Goal: Transaction & Acquisition: Obtain resource

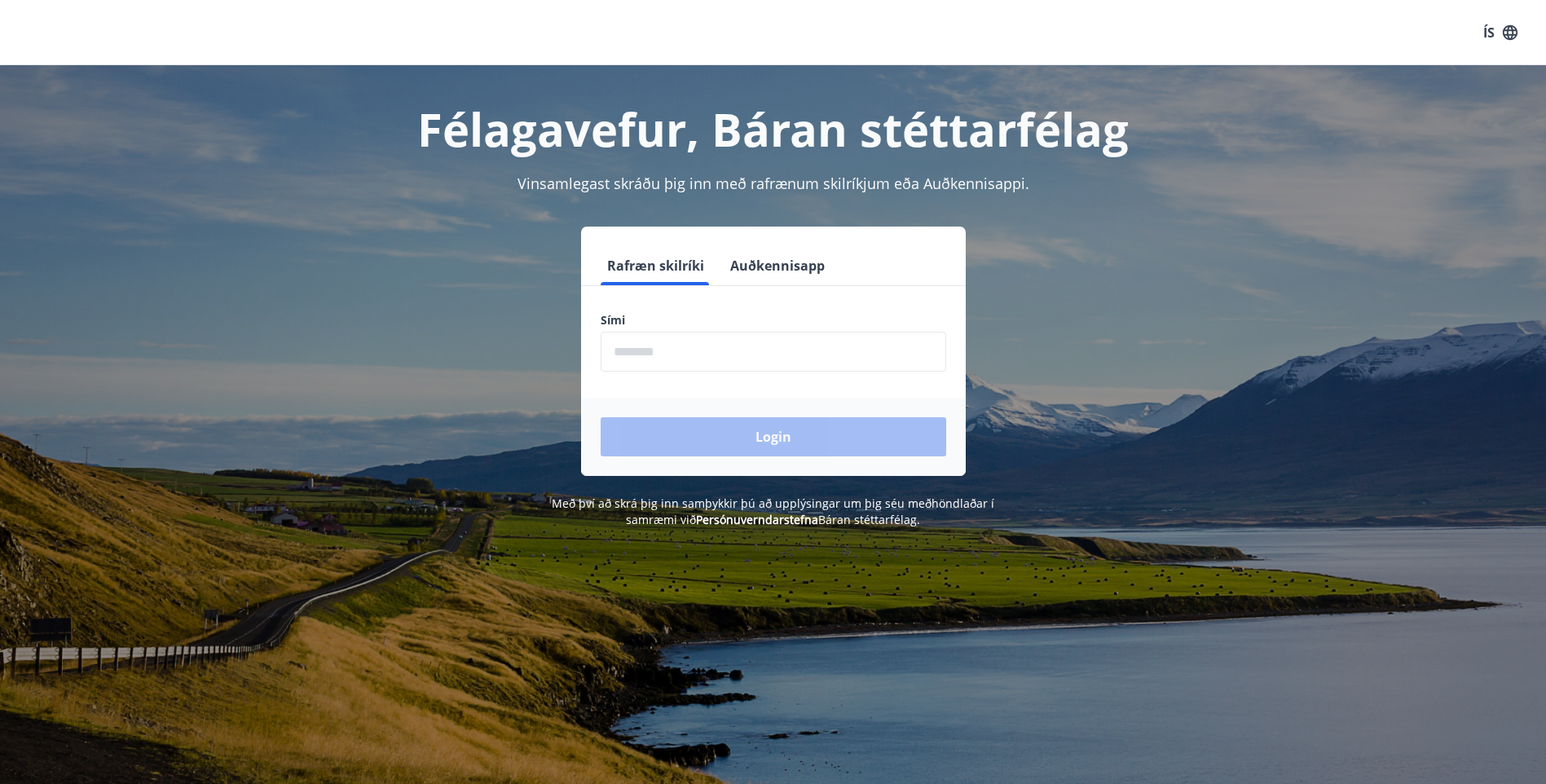
click at [664, 355] on input "phone" at bounding box center [773, 352] width 346 height 40
type input "********"
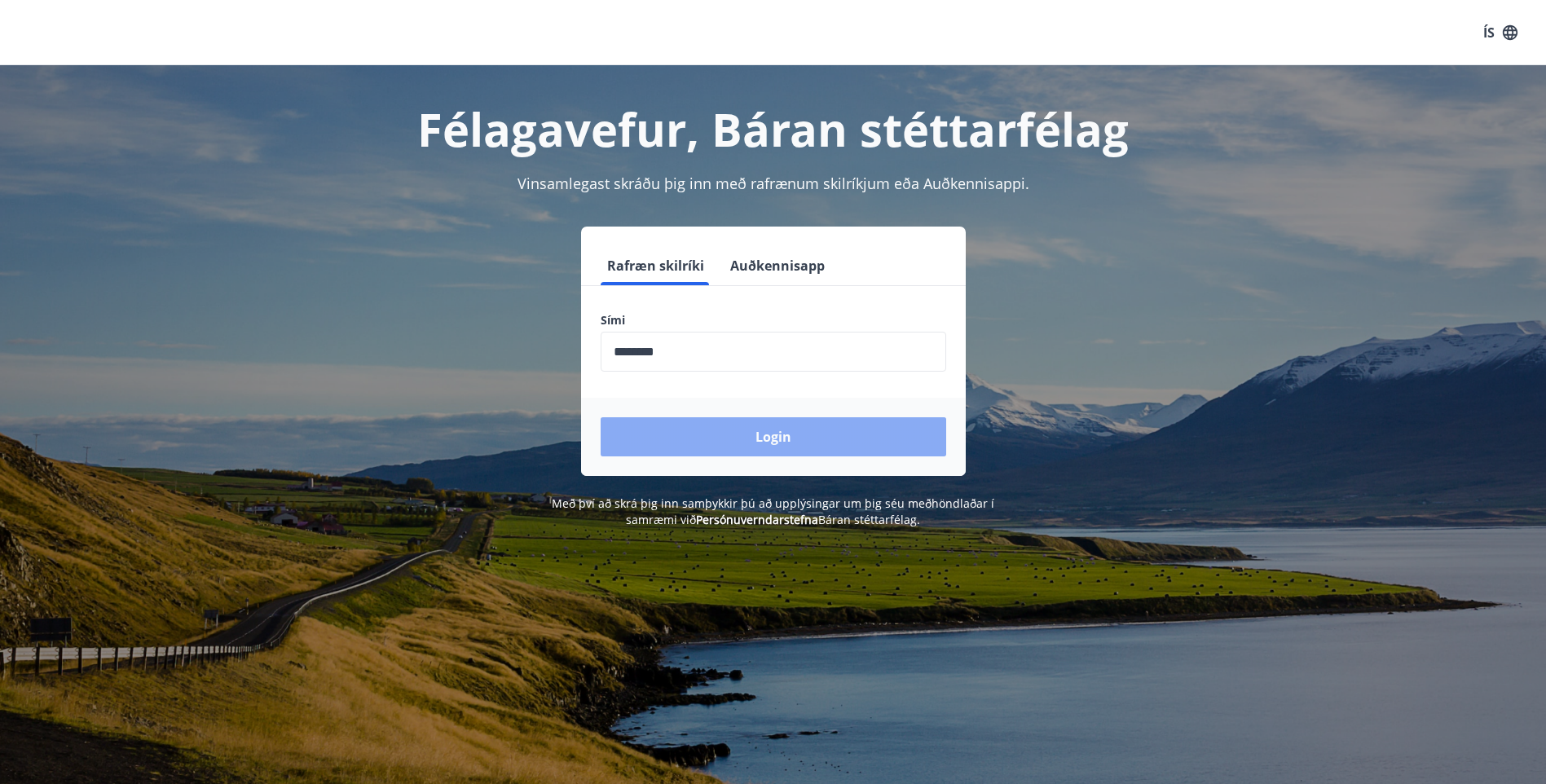
click at [764, 437] on button "Login" at bounding box center [773, 436] width 346 height 39
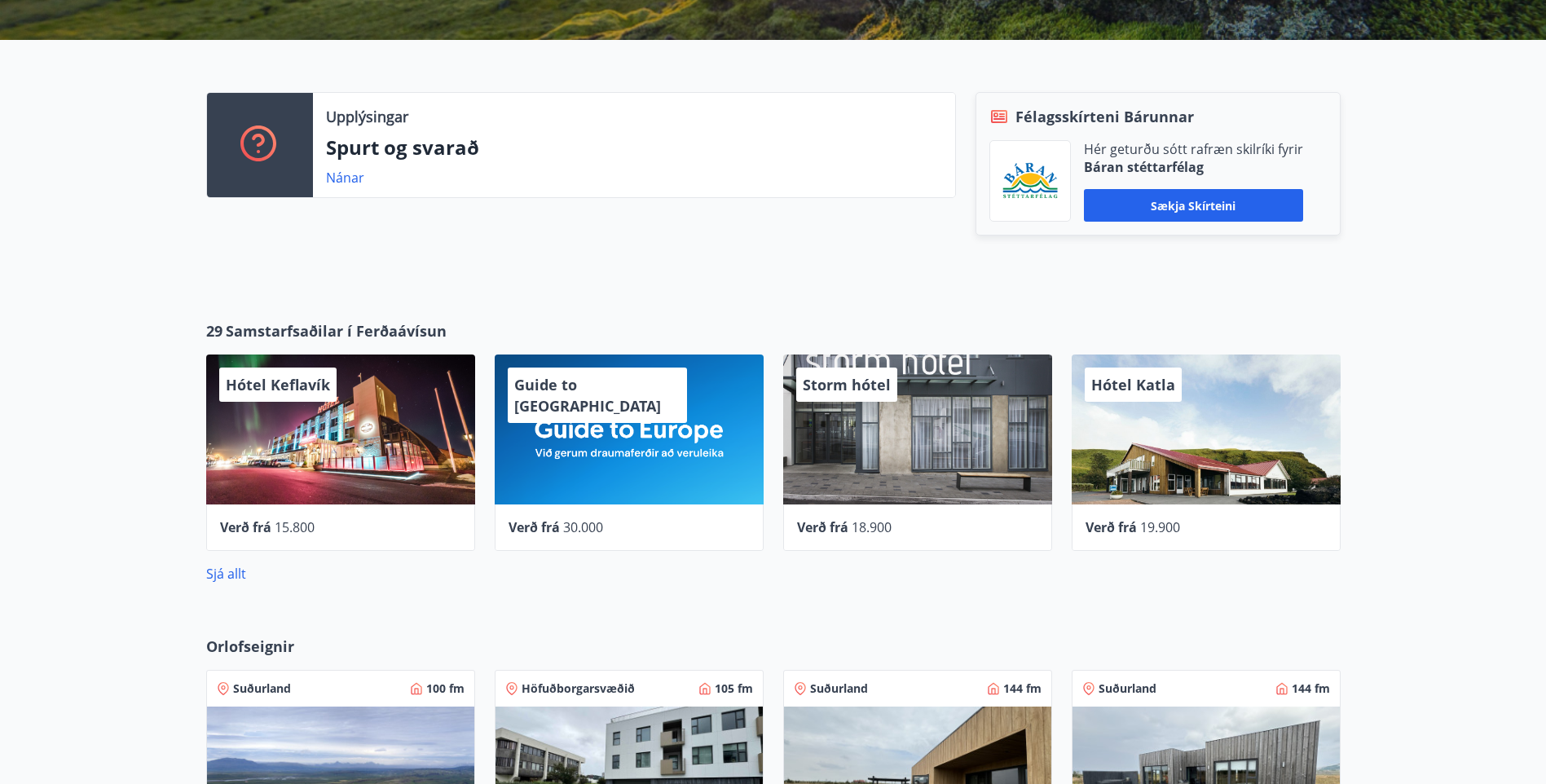
scroll to position [408, 0]
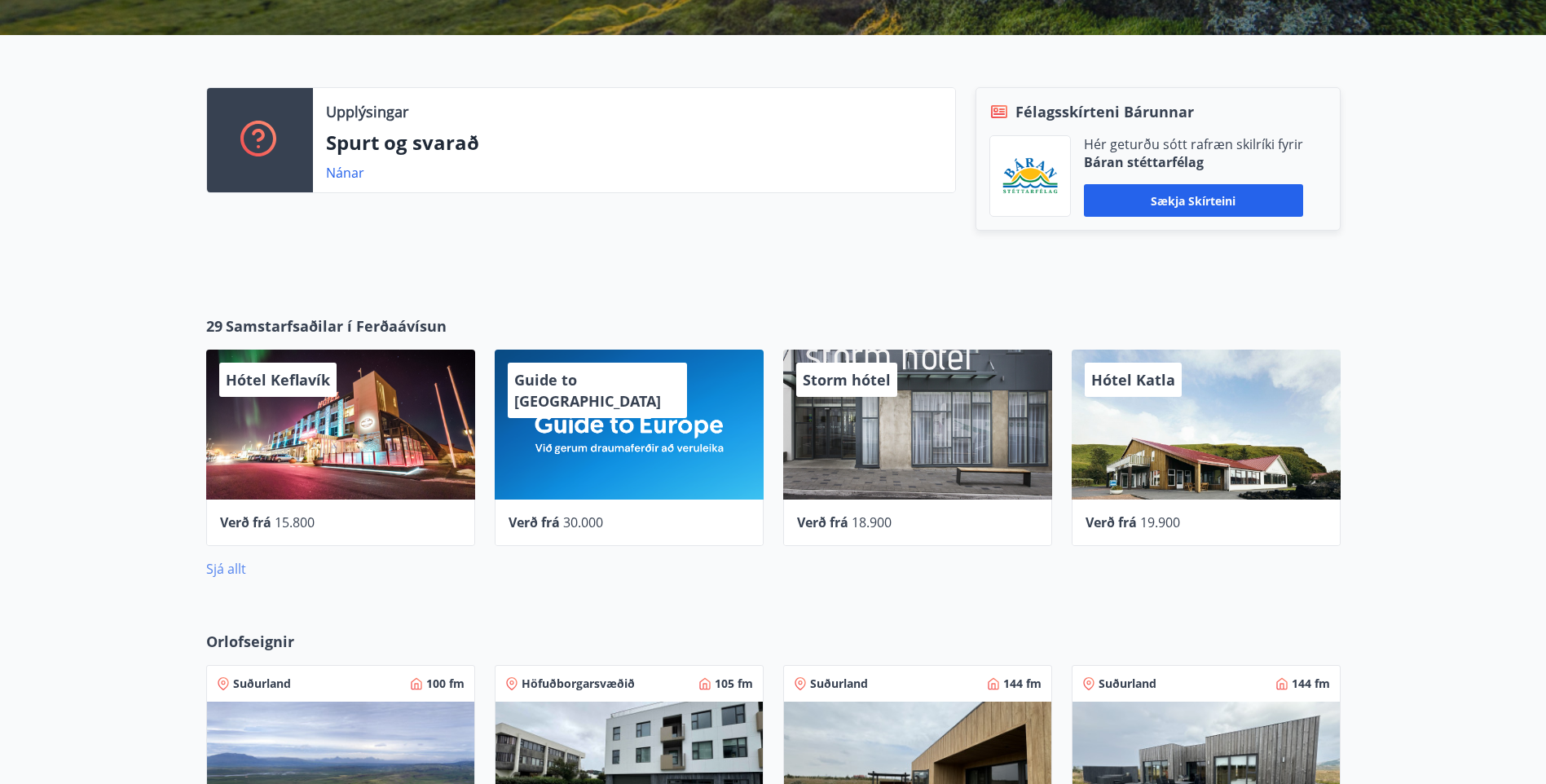
click at [234, 572] on link "Sjá allt" at bounding box center [226, 569] width 40 height 18
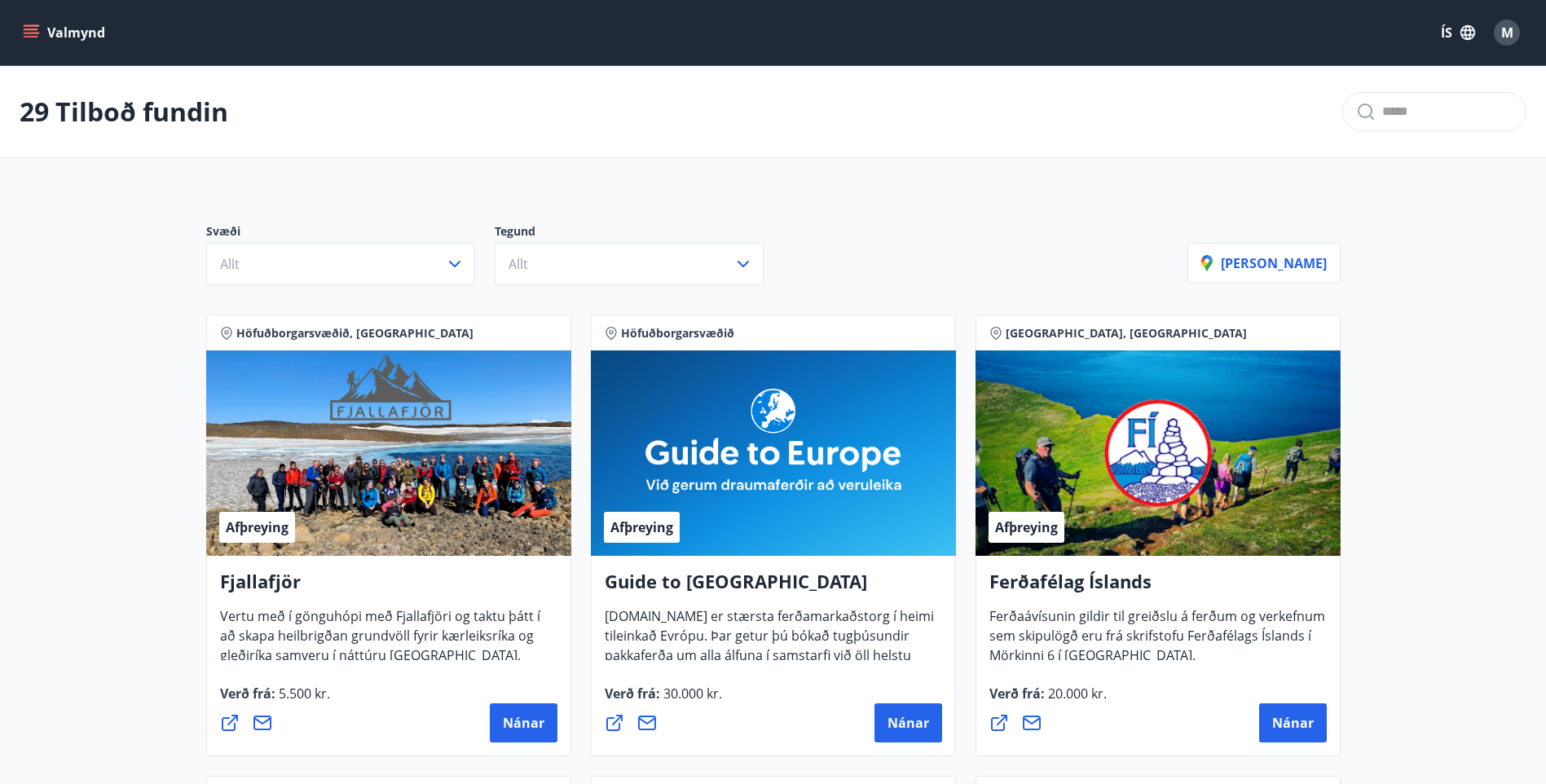
click at [29, 33] on icon "menu" at bounding box center [33, 33] width 18 height 2
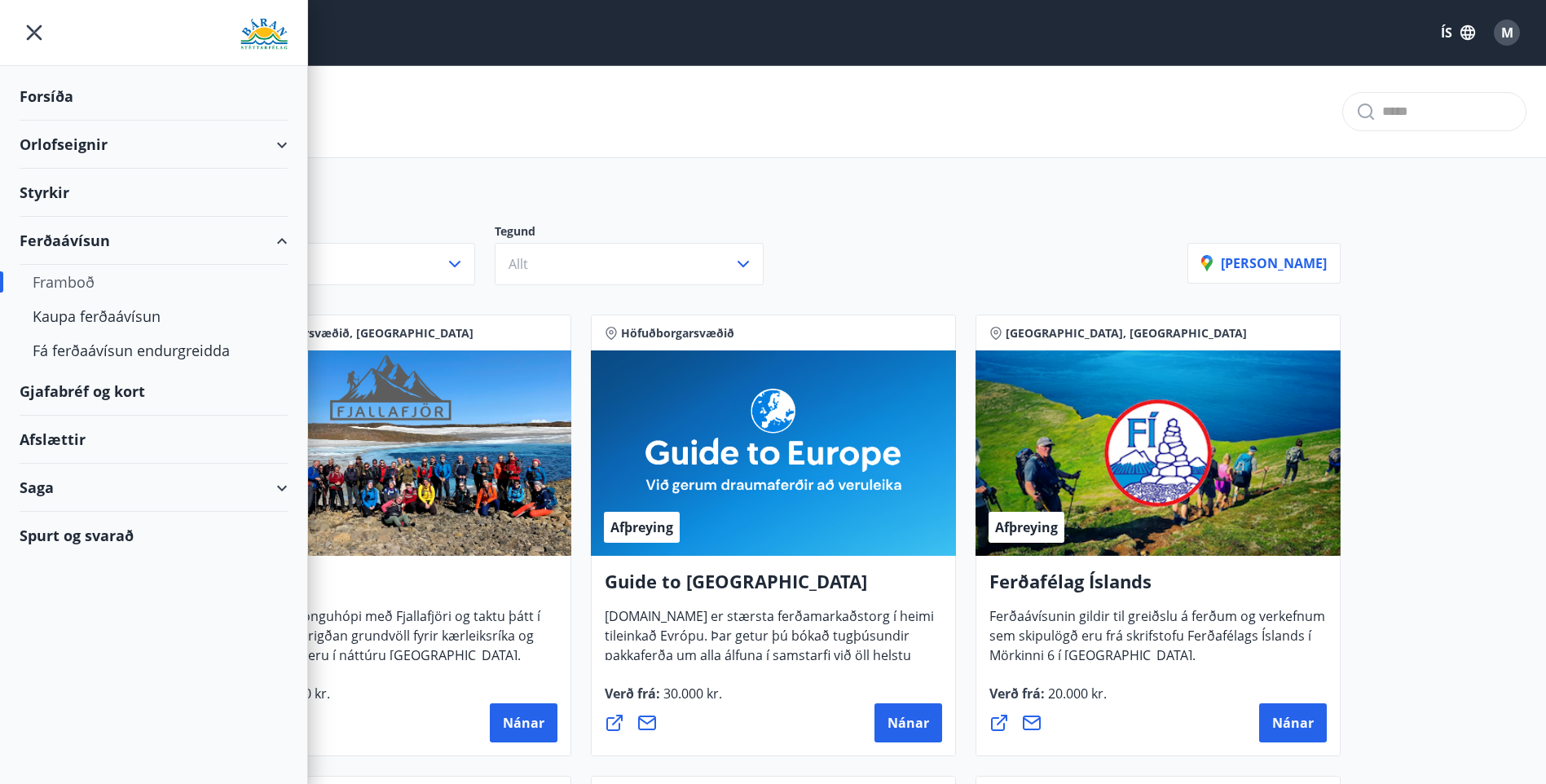
click at [95, 396] on div "Gjafabréf og kort" at bounding box center [154, 391] width 268 height 48
